Goal: Task Accomplishment & Management: Use online tool/utility

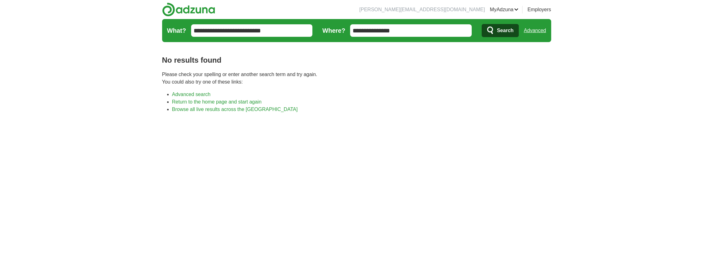
click at [239, 30] on input "**********" at bounding box center [252, 30] width 122 height 12
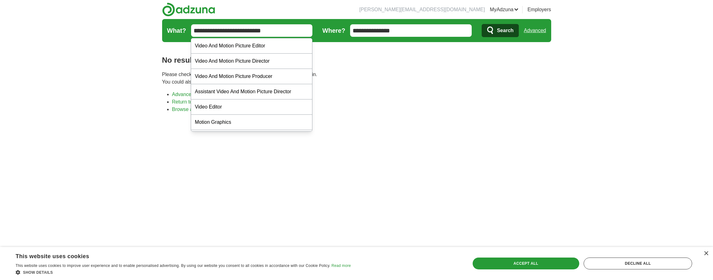
click at [399, 28] on input "**********" at bounding box center [411, 30] width 122 height 12
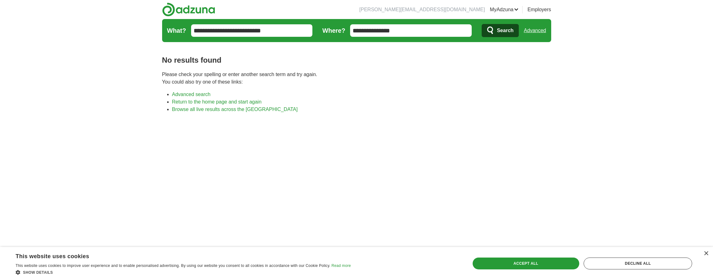
click at [399, 28] on input "**********" at bounding box center [411, 30] width 122 height 12
click at [491, 30] on icon "submit" at bounding box center [490, 30] width 7 height 9
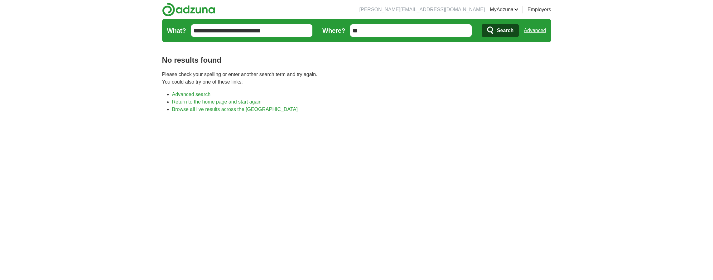
click at [248, 33] on input "**********" at bounding box center [252, 30] width 122 height 12
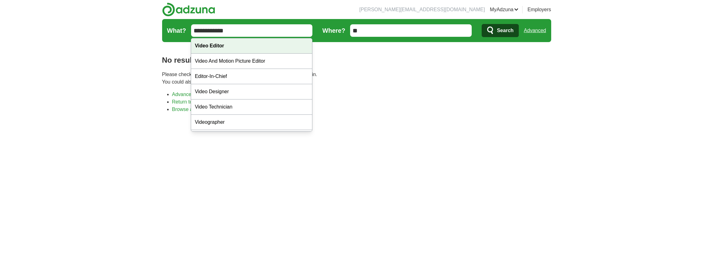
click at [273, 44] on div "Video Editor" at bounding box center [251, 45] width 121 height 15
type input "**********"
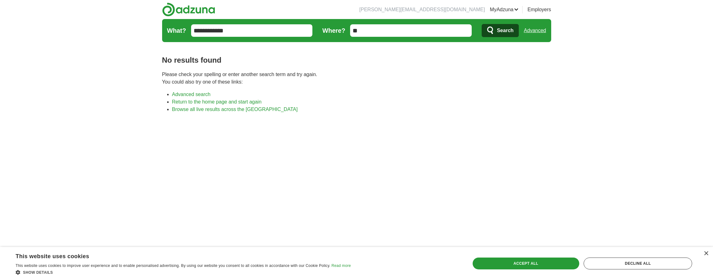
click at [497, 31] on span "Search" at bounding box center [505, 30] width 17 height 12
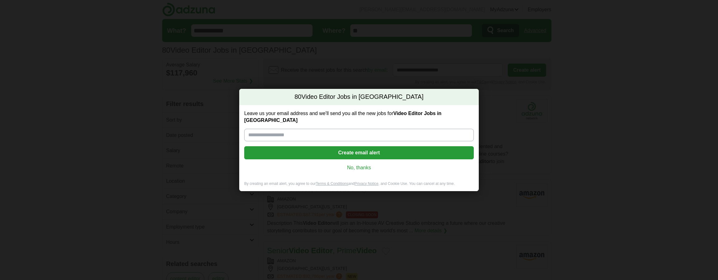
click at [367, 164] on link "No, thanks" at bounding box center [359, 167] width 220 height 7
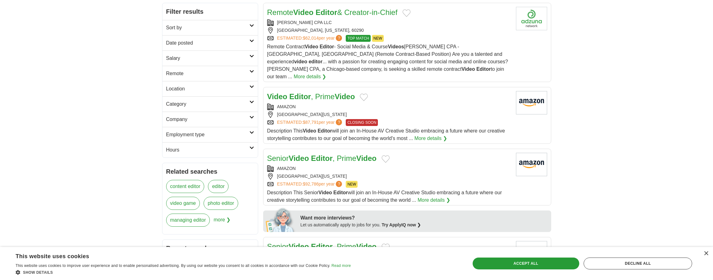
scroll to position [96, 0]
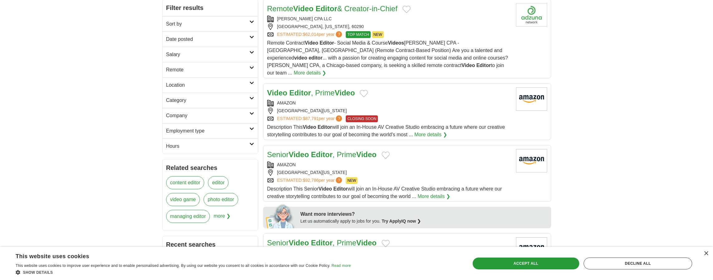
click at [306, 115] on div "Video Editor , Prime Video AMAZON CULVER CITY, CALIFORNIA, 90231 ESTIMATED: $87…" at bounding box center [389, 112] width 244 height 51
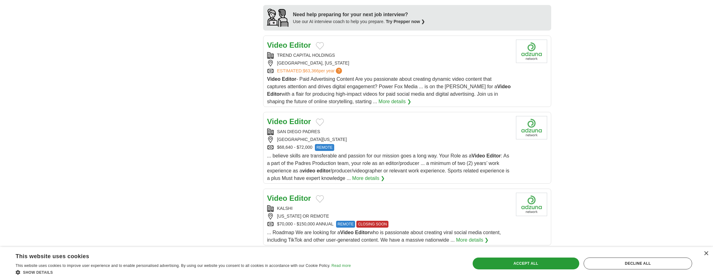
scroll to position [549, 0]
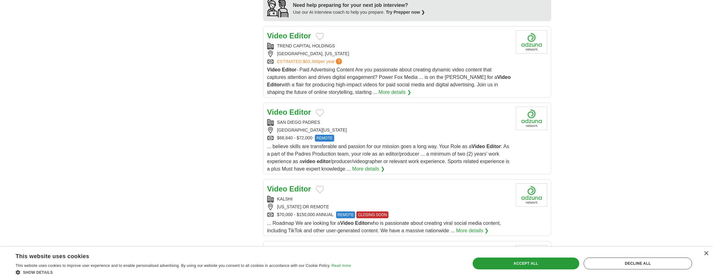
click at [320, 151] on div "... believe skills are transferable and passion for our mission goes a long way…" at bounding box center [389, 158] width 244 height 30
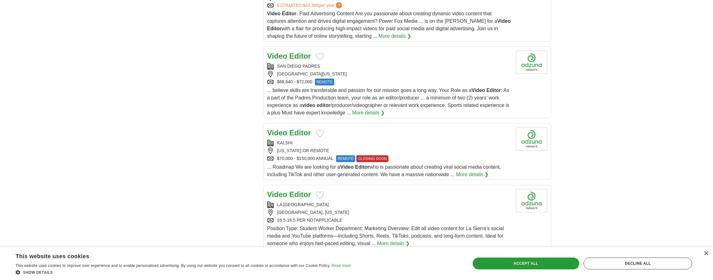
scroll to position [606, 0]
click at [310, 162] on div "... Roadmap We are looking for a Video Editor who is passionate about creating …" at bounding box center [389, 169] width 244 height 15
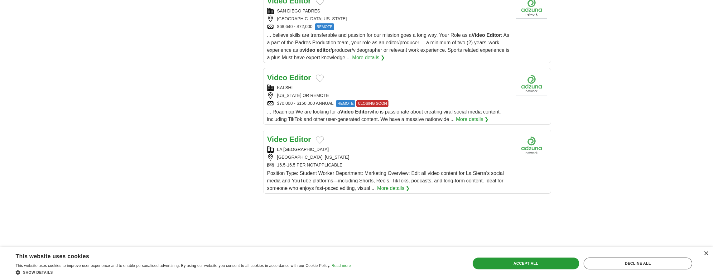
scroll to position [667, 0]
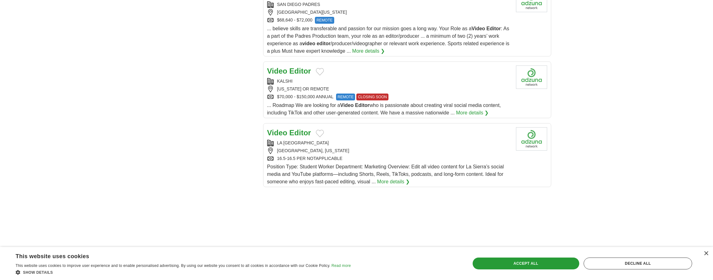
click at [328, 164] on span "Position Type: Student Worker Department: Marketing Overview: Edit all video co…" at bounding box center [385, 174] width 237 height 20
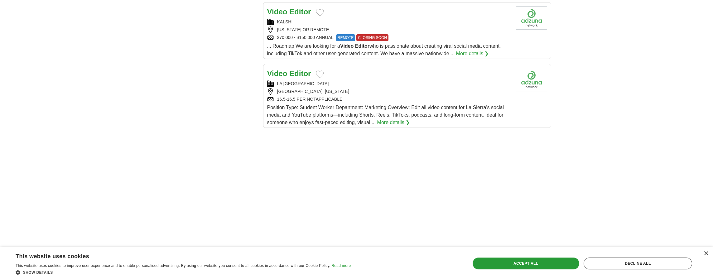
scroll to position [1123, 0]
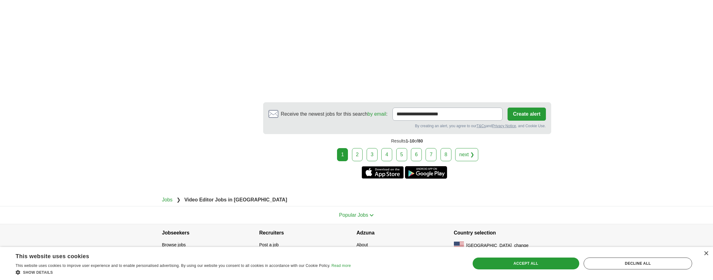
click at [359, 148] on link "2" at bounding box center [357, 154] width 11 height 13
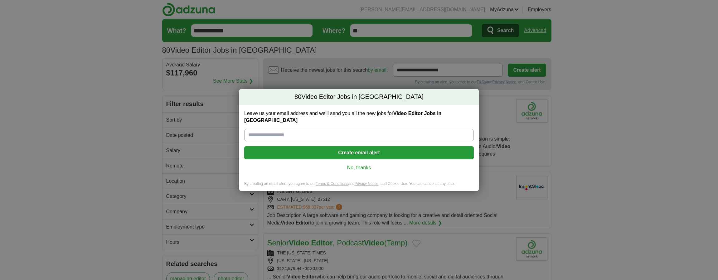
click at [359, 165] on link "No, thanks" at bounding box center [359, 167] width 220 height 7
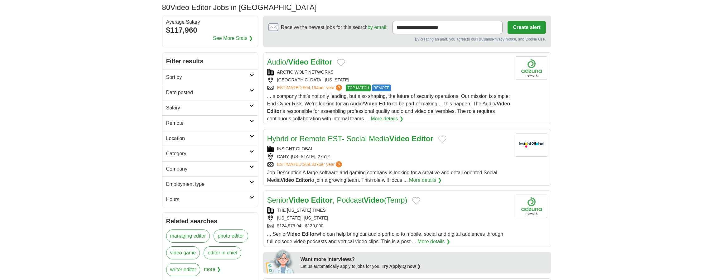
scroll to position [44, 0]
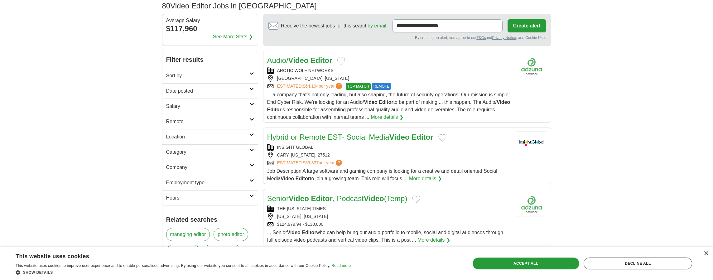
click at [250, 121] on link "Remote" at bounding box center [209, 121] width 95 height 15
click at [187, 135] on link "Remote jobs" at bounding box center [180, 136] width 28 height 5
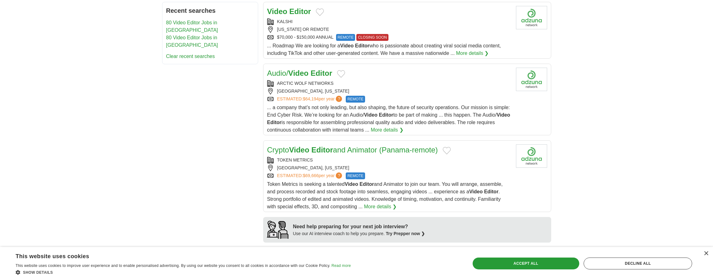
scroll to position [356, 0]
click at [388, 114] on span "... a company that’s not only leading, but also shaping, the future of security…" at bounding box center [388, 120] width 243 height 28
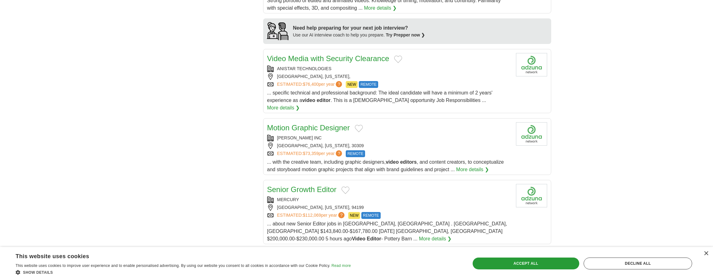
scroll to position [555, 0]
click at [307, 91] on span "... specific technical and professional background: The ideal candidate will ha…" at bounding box center [379, 97] width 225 height 13
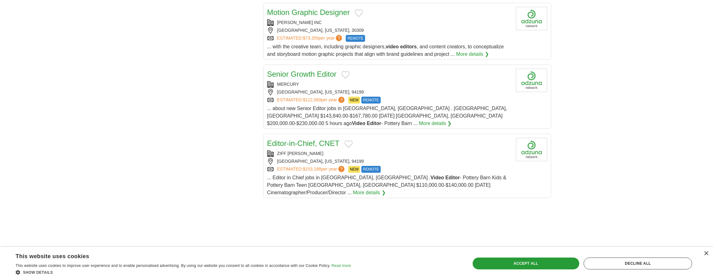
scroll to position [698, 0]
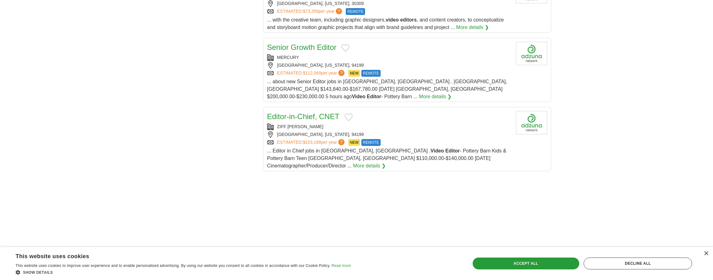
click at [309, 79] on span "... about new Senior Editor jobs in San Francisco, CA . San Mateo, CA $143,840.…" at bounding box center [387, 89] width 240 height 20
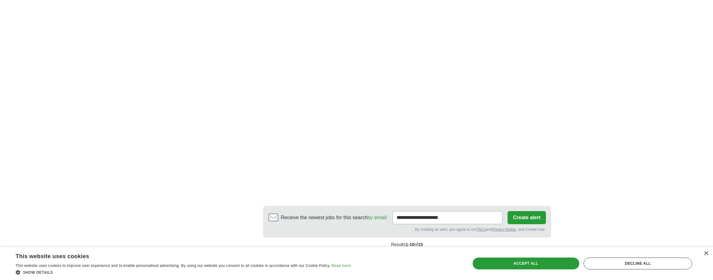
scroll to position [1072, 0]
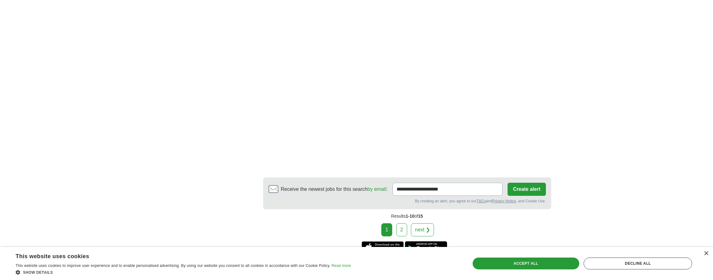
click at [406, 223] on link "2" at bounding box center [401, 229] width 11 height 13
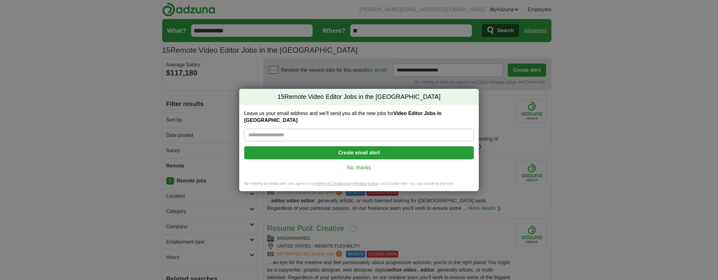
click at [363, 165] on link "No, thanks" at bounding box center [359, 167] width 220 height 7
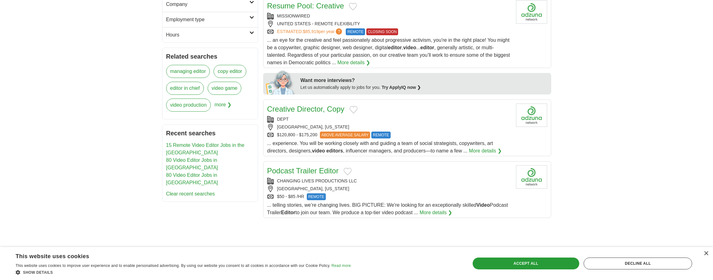
scroll to position [224, 0]
click at [406, 137] on div "$120,800 - $175,200 ABOVE AVERAGE SALARY REMOTE" at bounding box center [389, 133] width 244 height 7
click at [351, 206] on span "... telling stories, we’re changing lives. BIG PICTURE: We're looking for an ex…" at bounding box center [387, 207] width 241 height 13
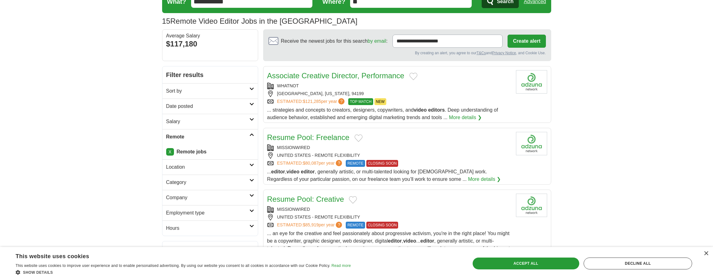
scroll to position [0, 0]
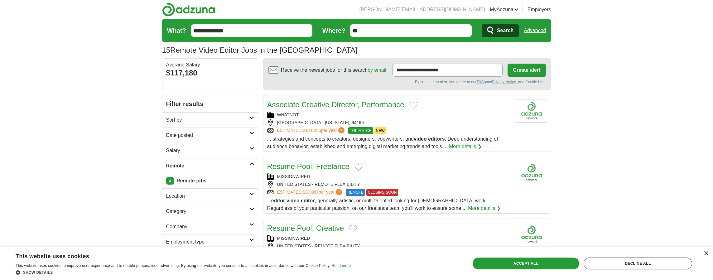
click at [200, 179] on strong "Remote jobs" at bounding box center [192, 180] width 30 height 5
click at [167, 179] on link "X" at bounding box center [170, 180] width 8 height 7
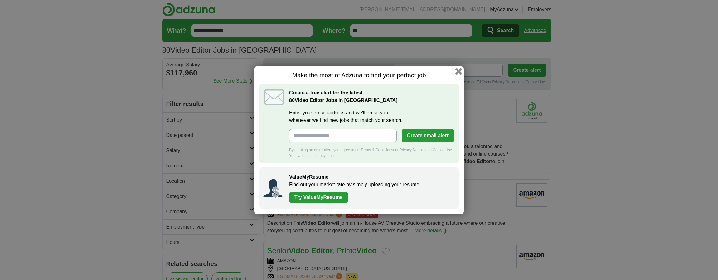
click at [457, 72] on button "button" at bounding box center [458, 71] width 7 height 7
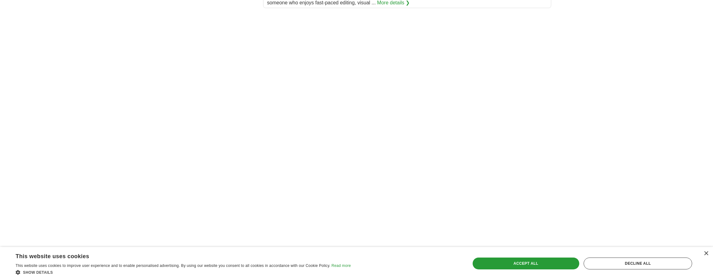
scroll to position [1063, 0]
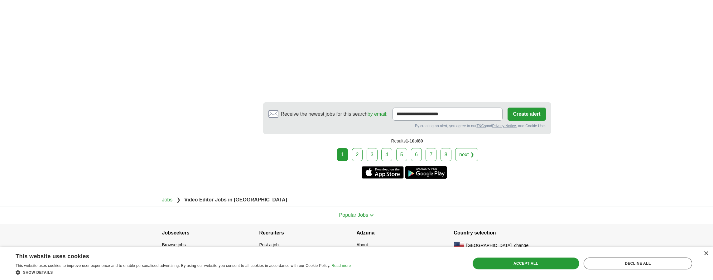
click at [370, 151] on link "3" at bounding box center [372, 154] width 11 height 13
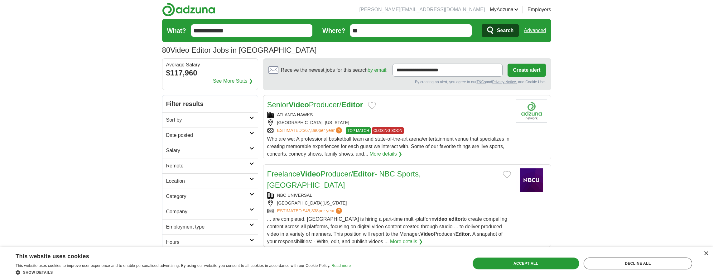
click at [406, 35] on input "**" at bounding box center [411, 30] width 122 height 12
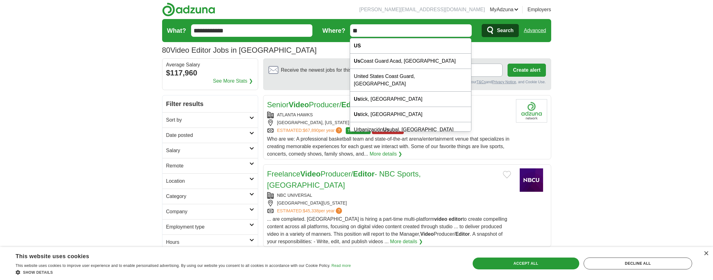
type input "*"
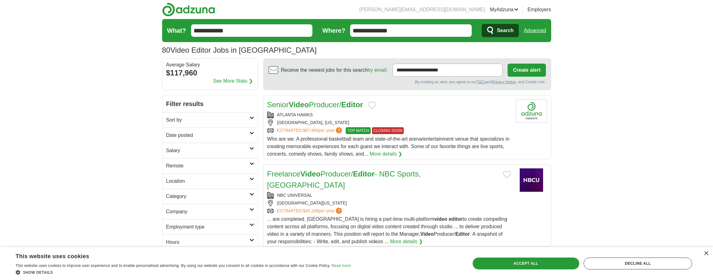
type input "**********"
click at [482, 24] on button "Search" at bounding box center [500, 30] width 37 height 13
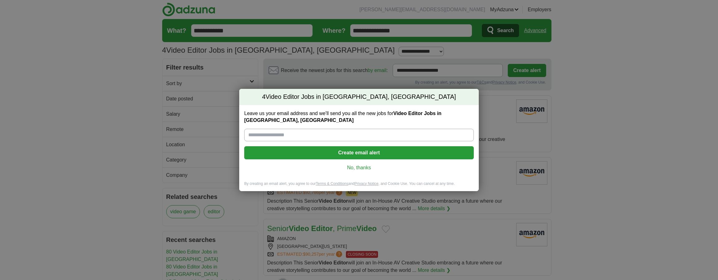
click at [357, 170] on link "No, thanks" at bounding box center [359, 167] width 220 height 7
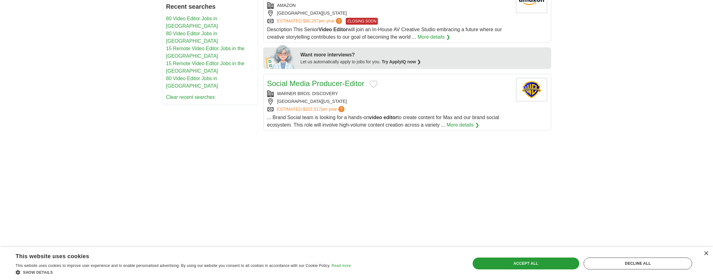
scroll to position [233, 0]
click at [320, 87] on link "Social Media Producer-Editor" at bounding box center [315, 84] width 97 height 8
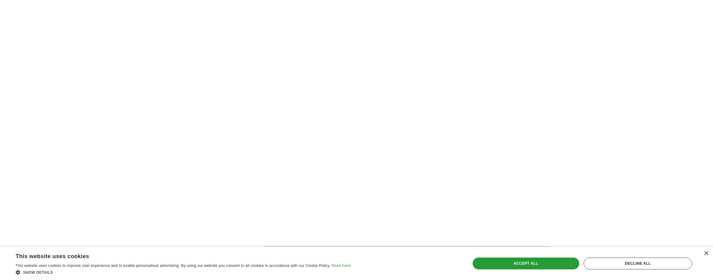
scroll to position [0, 0]
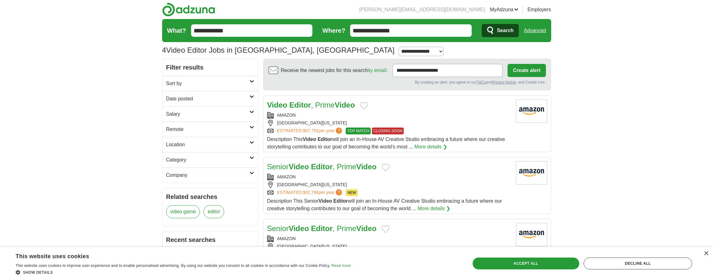
click at [362, 33] on input "**********" at bounding box center [411, 30] width 122 height 12
type input "*"
type input "**********"
click at [482, 24] on button "Search" at bounding box center [500, 30] width 37 height 13
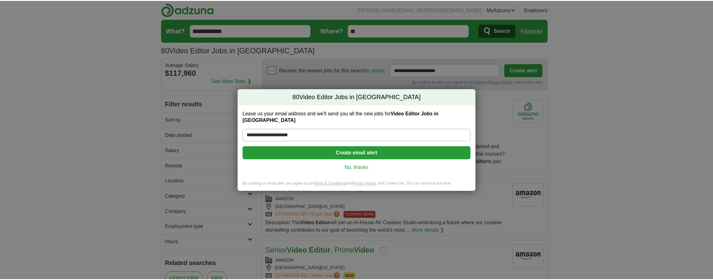
scroll to position [761, 0]
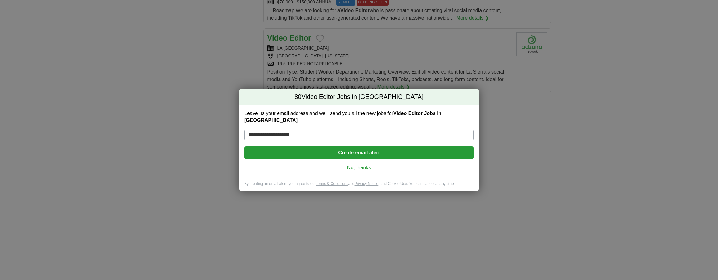
click at [364, 167] on link "No, thanks" at bounding box center [359, 167] width 220 height 7
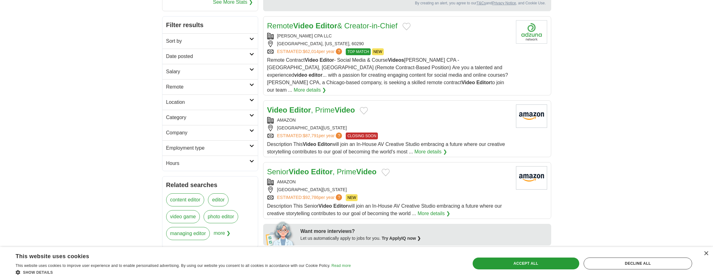
scroll to position [85, 0]
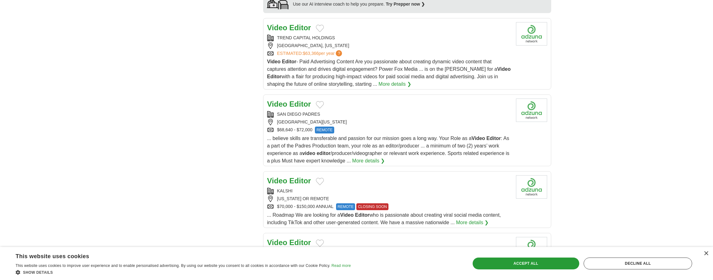
scroll to position [566, 0]
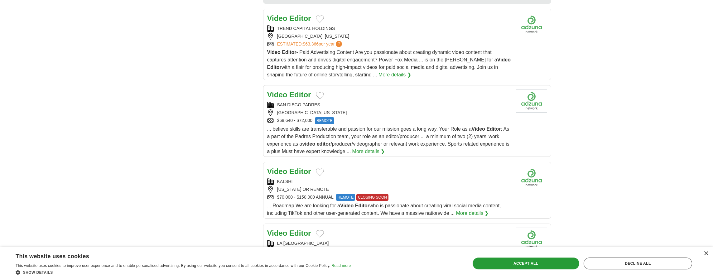
click at [333, 132] on span "... believe skills are transferable and passion for our mission goes a long way…" at bounding box center [388, 140] width 242 height 28
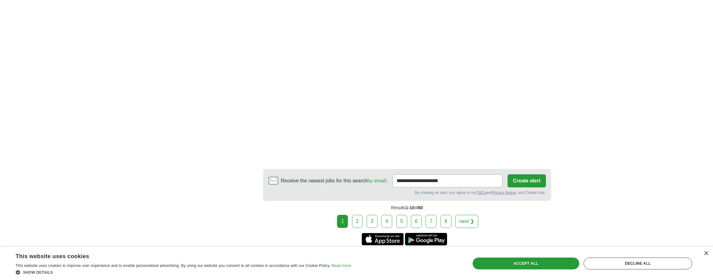
scroll to position [1035, 0]
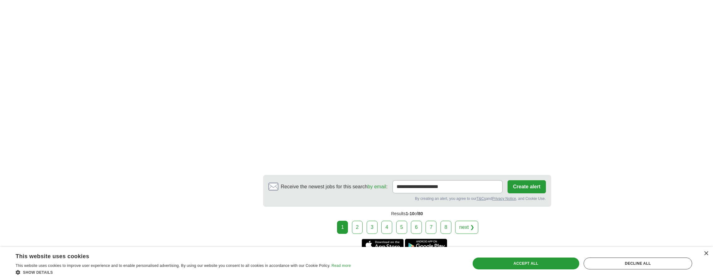
click at [358, 225] on link "2" at bounding box center [357, 227] width 11 height 13
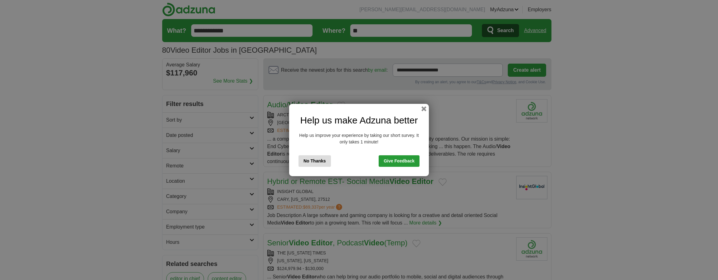
click at [329, 158] on button "No Thanks" at bounding box center [314, 161] width 32 height 12
